Goal: Navigation & Orientation: Find specific page/section

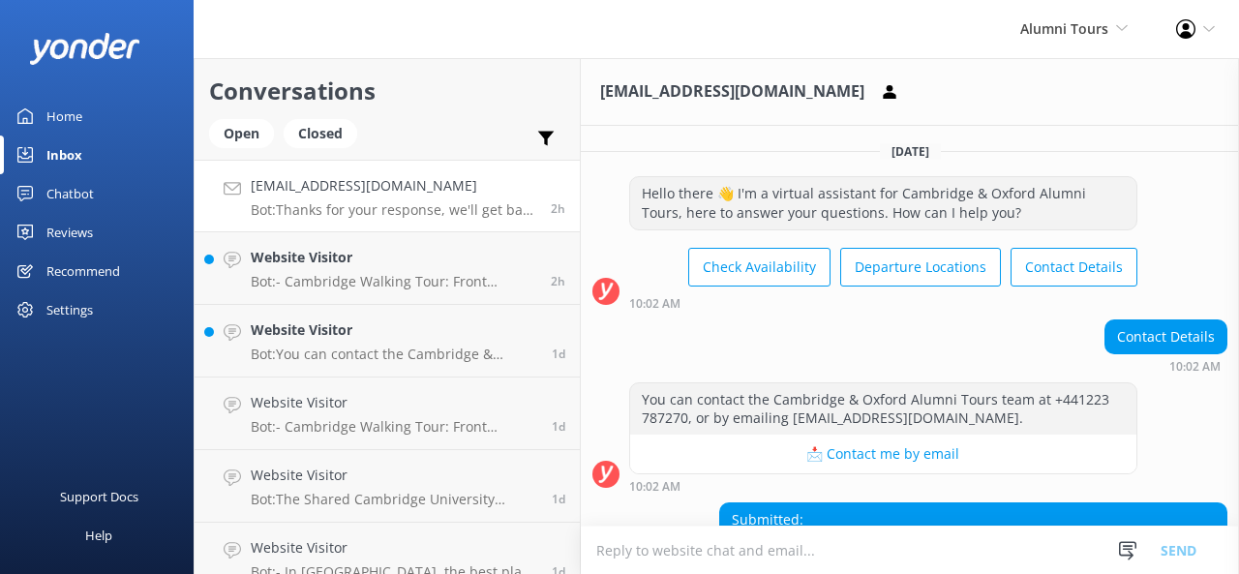
click at [96, 113] on link "Home" at bounding box center [97, 116] width 194 height 39
